Goal: Check status: Check status

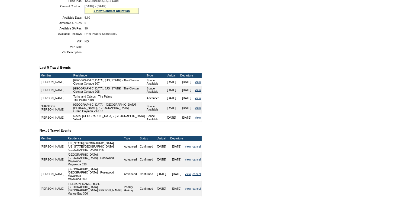
scroll to position [108, 0]
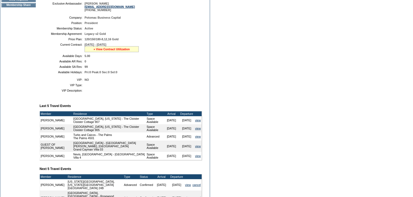
click at [113, 51] on link "» View Contract Utilization" at bounding box center [111, 49] width 36 height 3
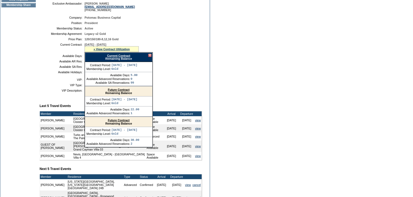
click at [119, 57] on link "Current Contract" at bounding box center [118, 55] width 23 height 3
click at [127, 92] on link "Future Contract" at bounding box center [119, 89] width 22 height 3
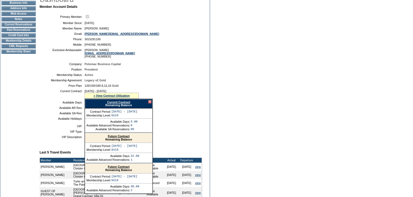
scroll to position [0, 0]
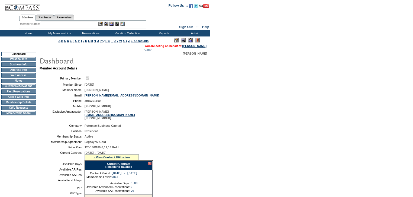
click at [17, 105] on td "Membership Details" at bounding box center [18, 102] width 34 height 4
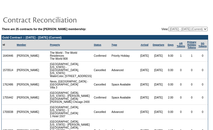
click at [180, 28] on select "01/01/04 - 01/31/05 02/01/05 - 01/31/06 02/01/06 - 01/31/07 02/01/07 - 01/31/08…" at bounding box center [188, 29] width 39 height 4
select select "137936"
click at [169, 27] on select "01/01/04 - 01/31/05 02/01/05 - 01/31/06 02/01/06 - 01/31/07 02/01/07 - 01/31/08…" at bounding box center [188, 29] width 39 height 4
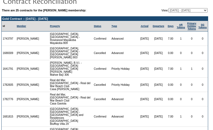
scroll to position [45, 0]
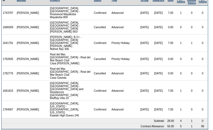
scroll to position [45, 0]
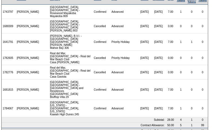
click at [9, 11] on td "1743797" at bounding box center [9, 12] width 14 height 14
copy td "1743797"
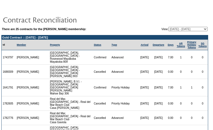
scroll to position [0, 0]
